Goal: Download file/media

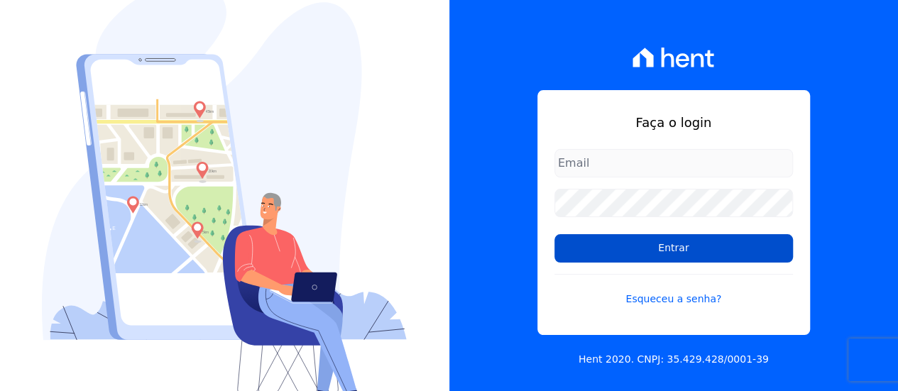
type input "[EMAIL_ADDRESS][DOMAIN_NAME]"
click at [663, 255] on input "Entrar" at bounding box center [673, 248] width 238 height 28
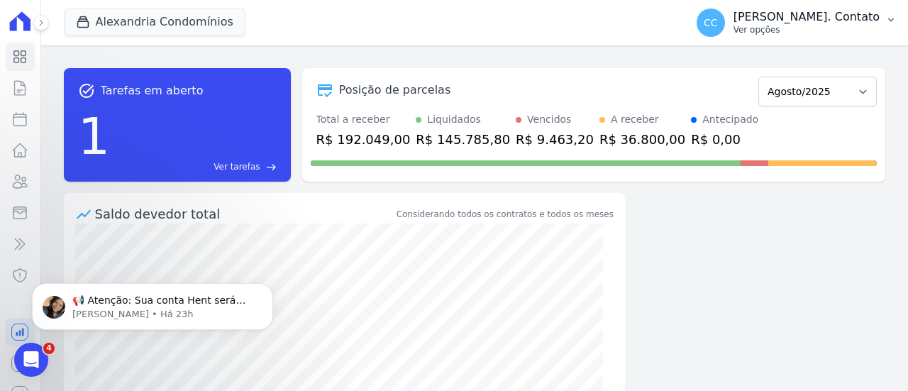
click at [859, 24] on p "Ver opções" at bounding box center [807, 29] width 146 height 11
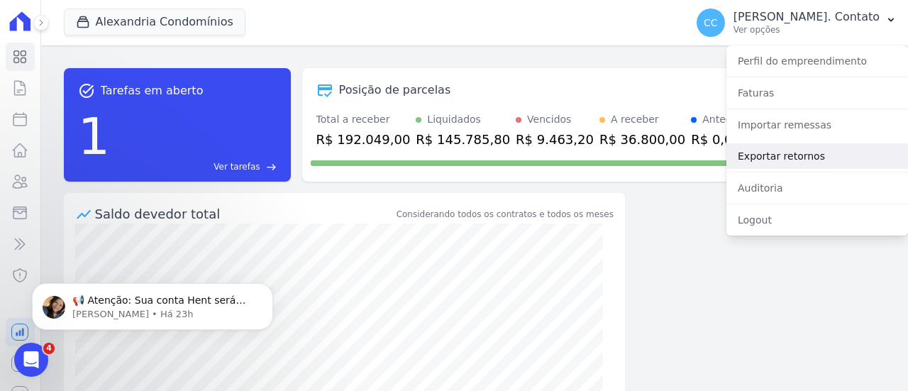
click at [814, 151] on link "Exportar retornos" at bounding box center [818, 156] width 182 height 26
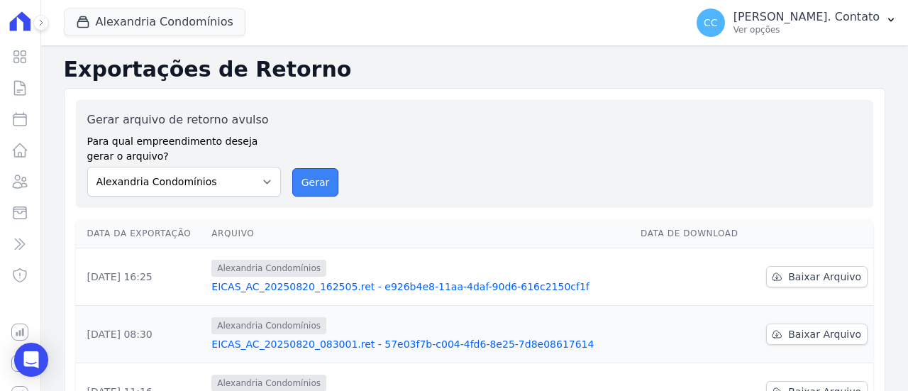
click at [321, 186] on button "Gerar" at bounding box center [315, 182] width 47 height 28
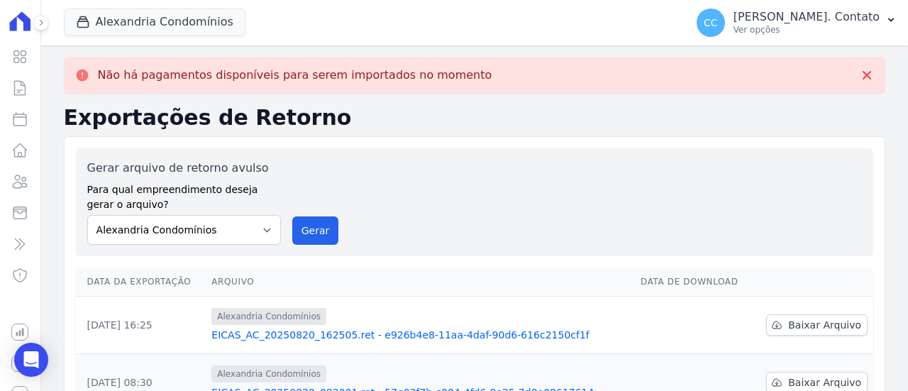
scroll to position [71, 0]
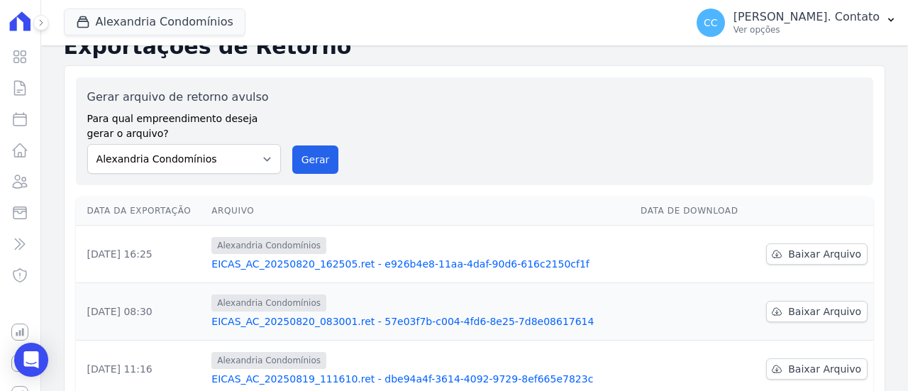
click at [420, 263] on link "EICAS_AC_20250820_162505.ret - e926b4e8-11aa-4daf-90d6-616c2150cf1f" at bounding box center [420, 264] width 418 height 14
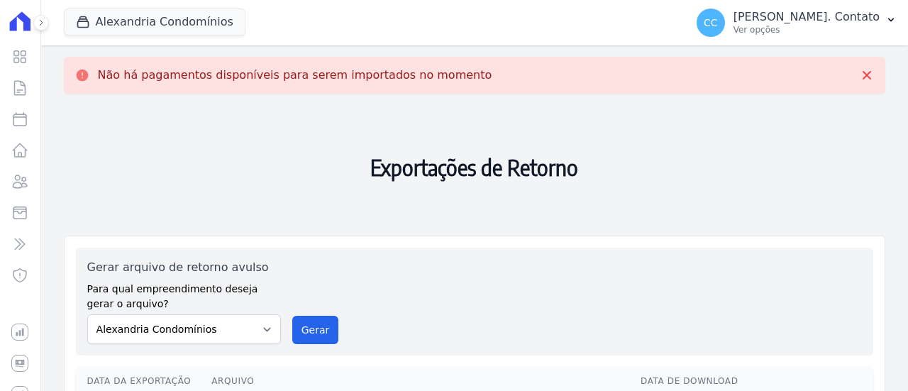
scroll to position [142, 0]
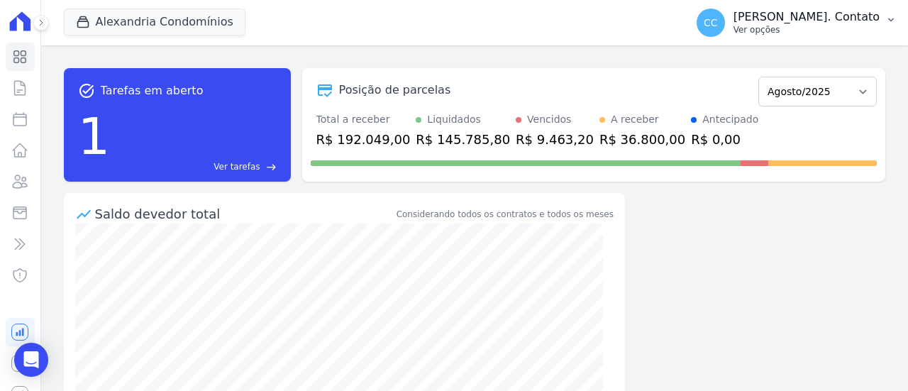
click at [837, 25] on p "Ver opções" at bounding box center [807, 29] width 146 height 11
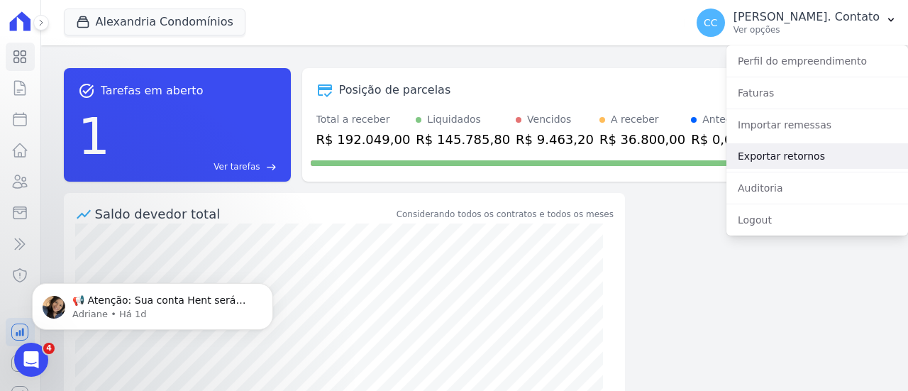
click at [803, 148] on link "Exportar retornos" at bounding box center [818, 156] width 182 height 26
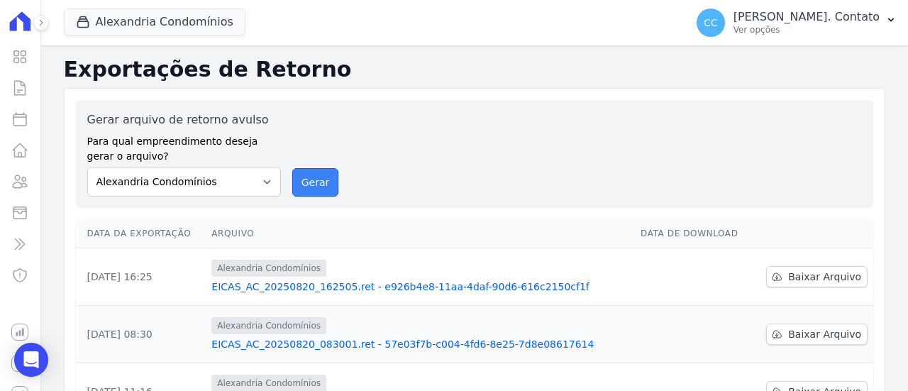
click at [307, 174] on button "Gerar" at bounding box center [315, 182] width 47 height 28
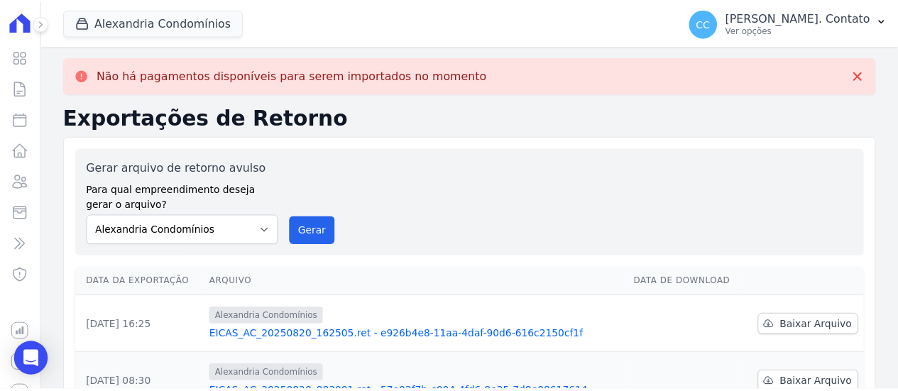
scroll to position [71, 0]
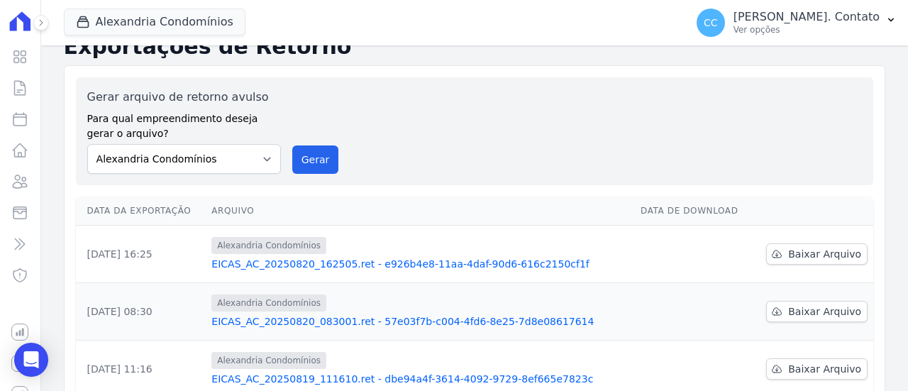
click at [411, 259] on link "EICAS_AC_20250820_162505.ret - e926b4e8-11aa-4daf-90d6-616c2150cf1f" at bounding box center [420, 264] width 418 height 14
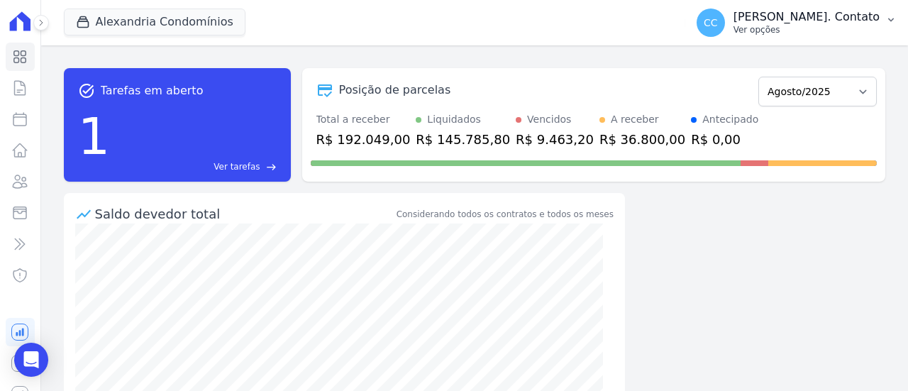
click at [842, 35] on div "CC Carla. Contato Ver opções" at bounding box center [788, 23] width 183 height 28
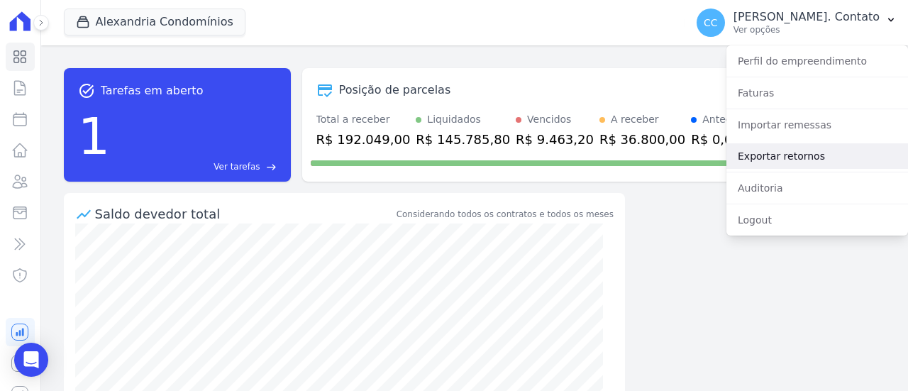
click at [791, 160] on link "Exportar retornos" at bounding box center [818, 156] width 182 height 26
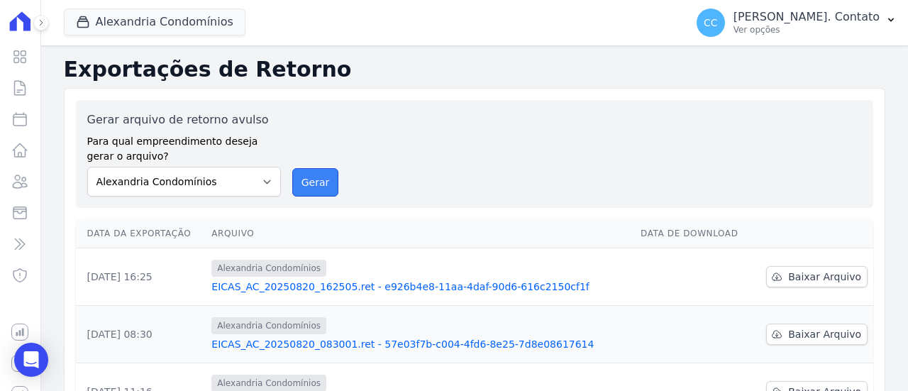
click at [309, 187] on button "Gerar" at bounding box center [315, 182] width 47 height 28
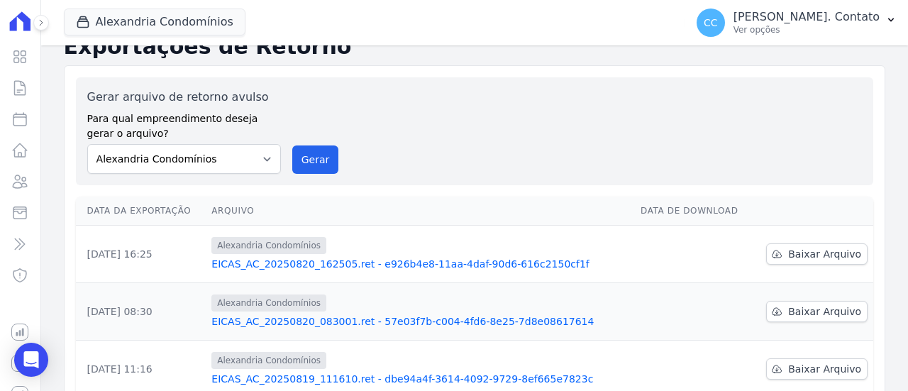
click at [450, 265] on link "EICAS_AC_20250820_162505.ret - e926b4e8-11aa-4daf-90d6-616c2150cf1f" at bounding box center [420, 264] width 418 height 14
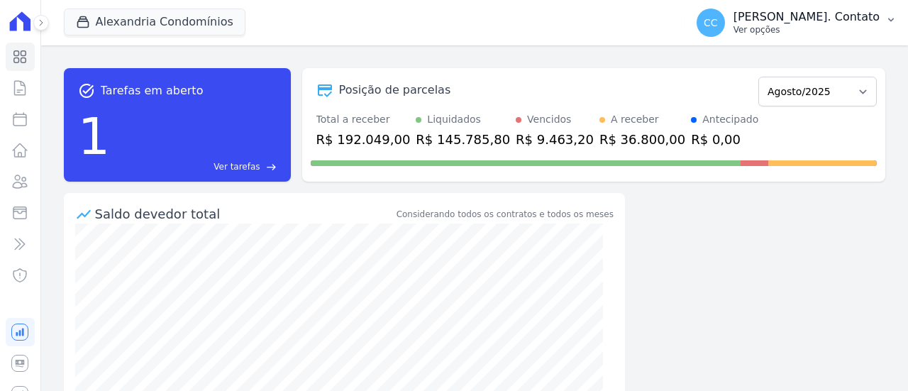
click at [890, 29] on button "CC Carla. Contato Ver opções" at bounding box center [797, 23] width 223 height 40
click at [815, 40] on button "CC Carla. Contato Ver opções" at bounding box center [797, 23] width 223 height 40
